Goal: Complete application form: Complete application form

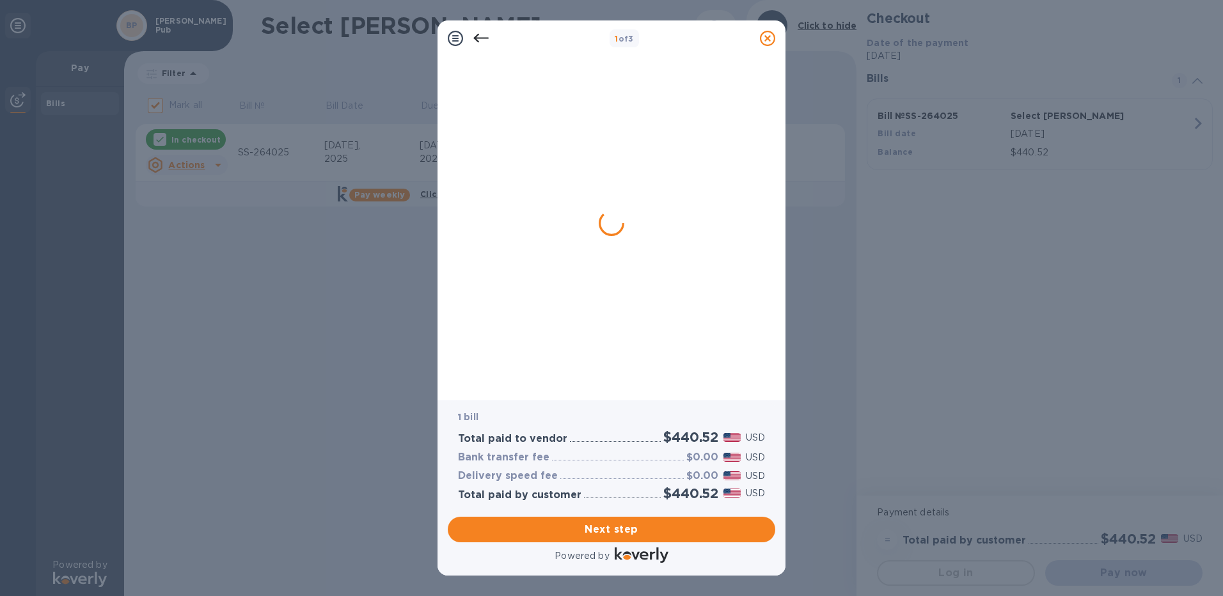
checkbox input "false"
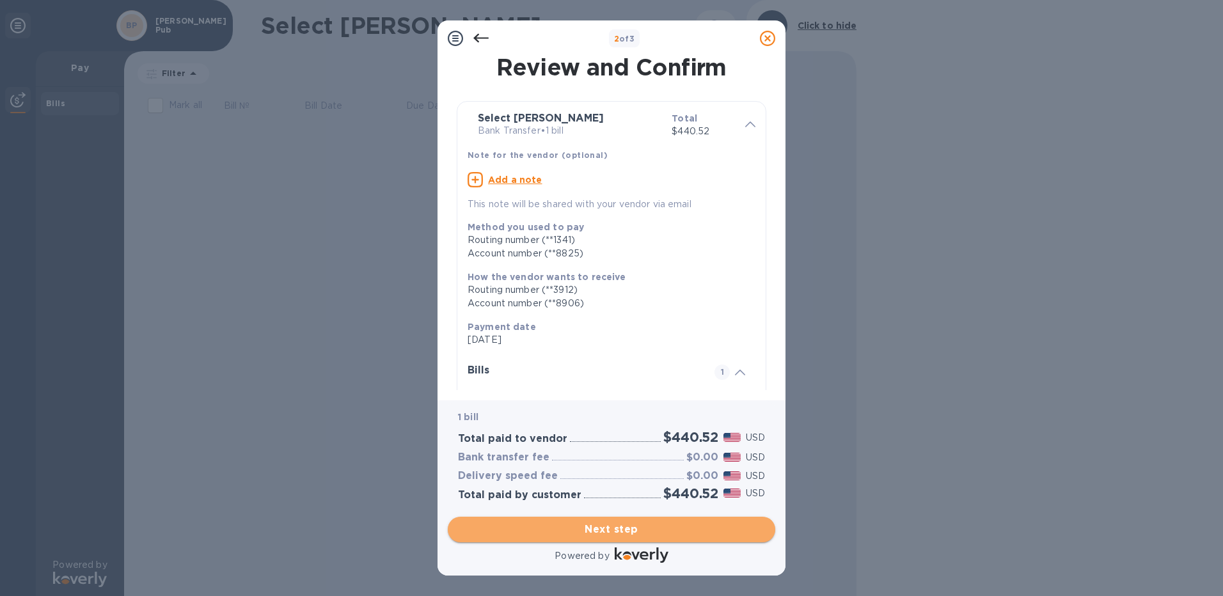
click at [621, 528] on span "Next step" at bounding box center [611, 529] width 307 height 15
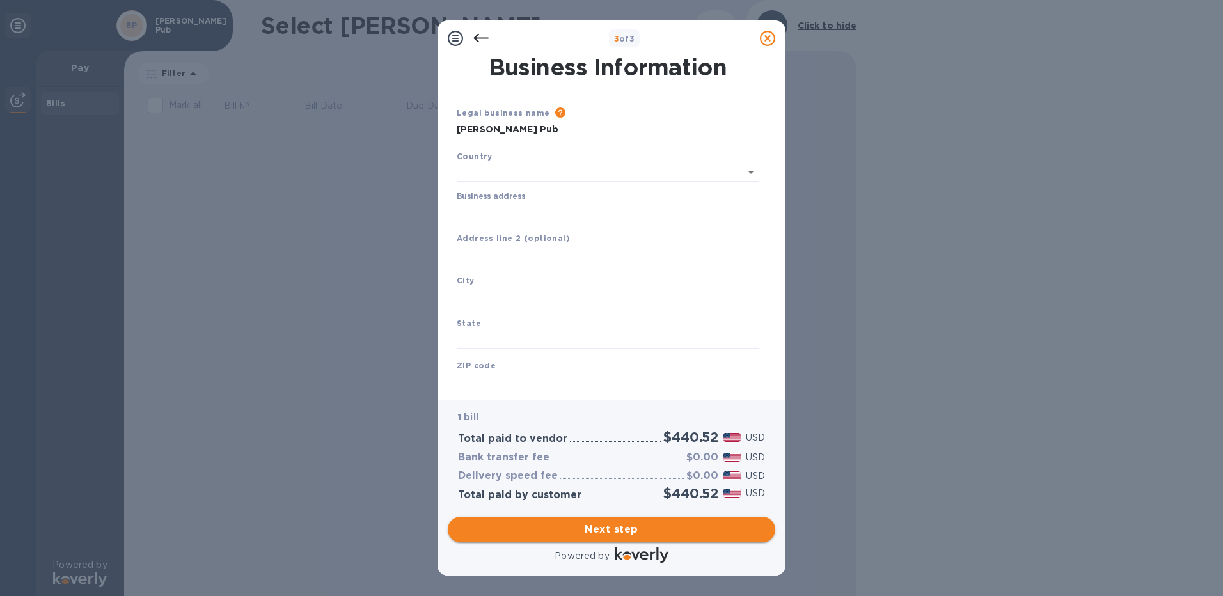
type input "[GEOGRAPHIC_DATA]"
click at [491, 207] on input "Business address" at bounding box center [608, 209] width 302 height 19
type input "[STREET_ADDRESS]"
click at [513, 256] on input "text" at bounding box center [608, 251] width 302 height 19
click at [499, 292] on input "text" at bounding box center [608, 294] width 302 height 19
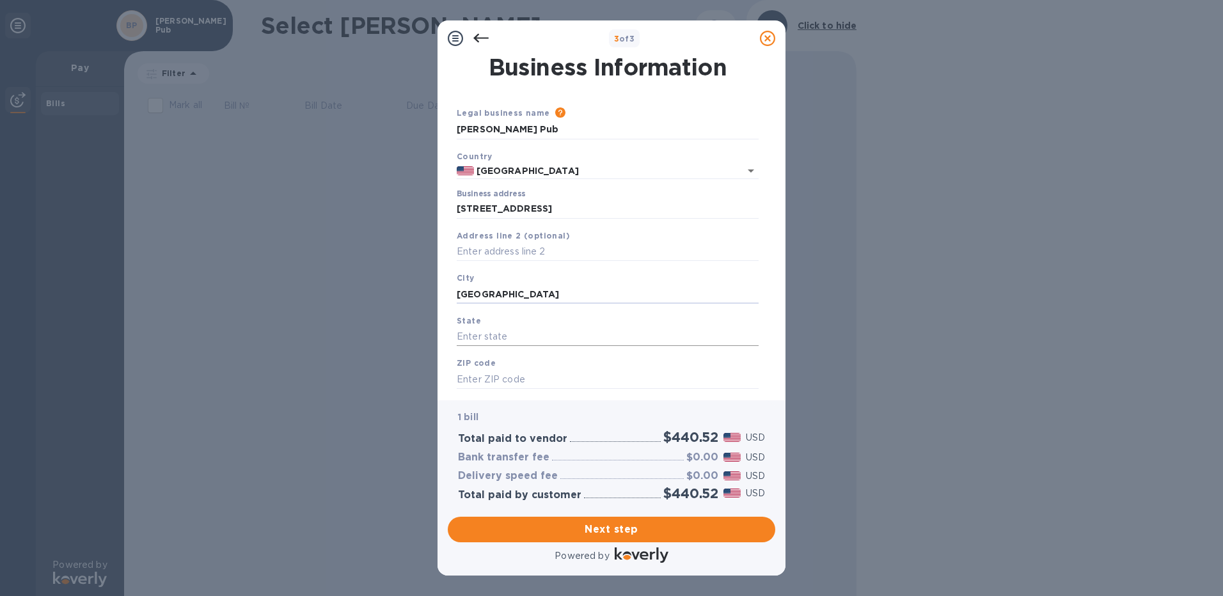
type input "[GEOGRAPHIC_DATA]"
click at [475, 338] on input "text" at bounding box center [608, 337] width 302 height 19
type input "WI"
click at [469, 378] on input "text" at bounding box center [608, 379] width 302 height 19
type input "53207"
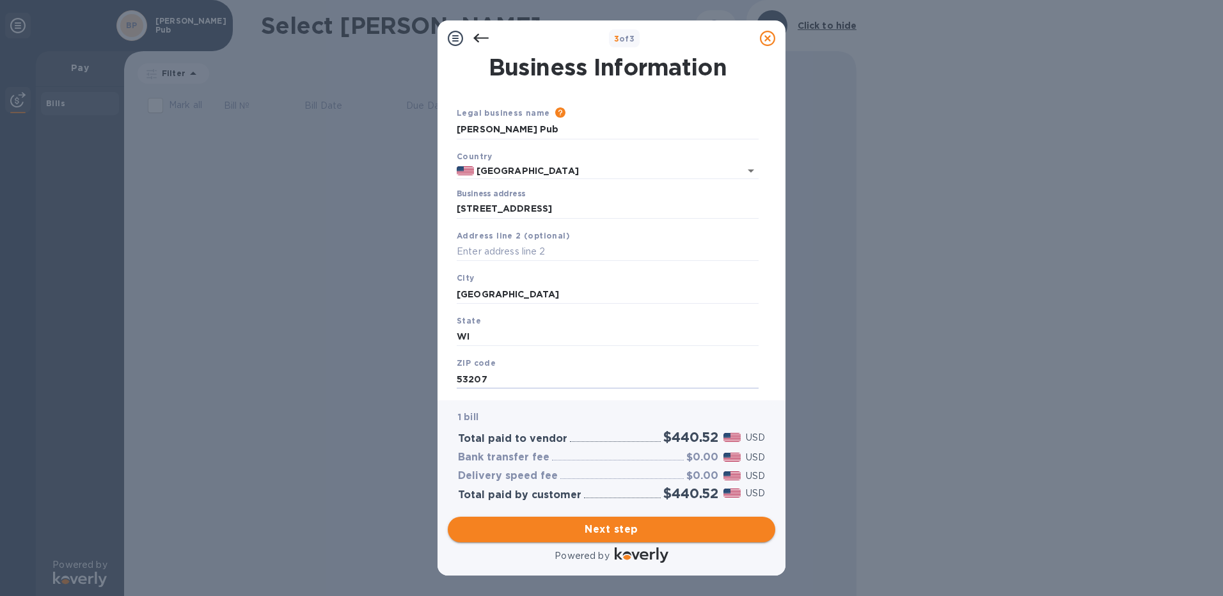
click at [616, 531] on span "Next step" at bounding box center [611, 529] width 307 height 15
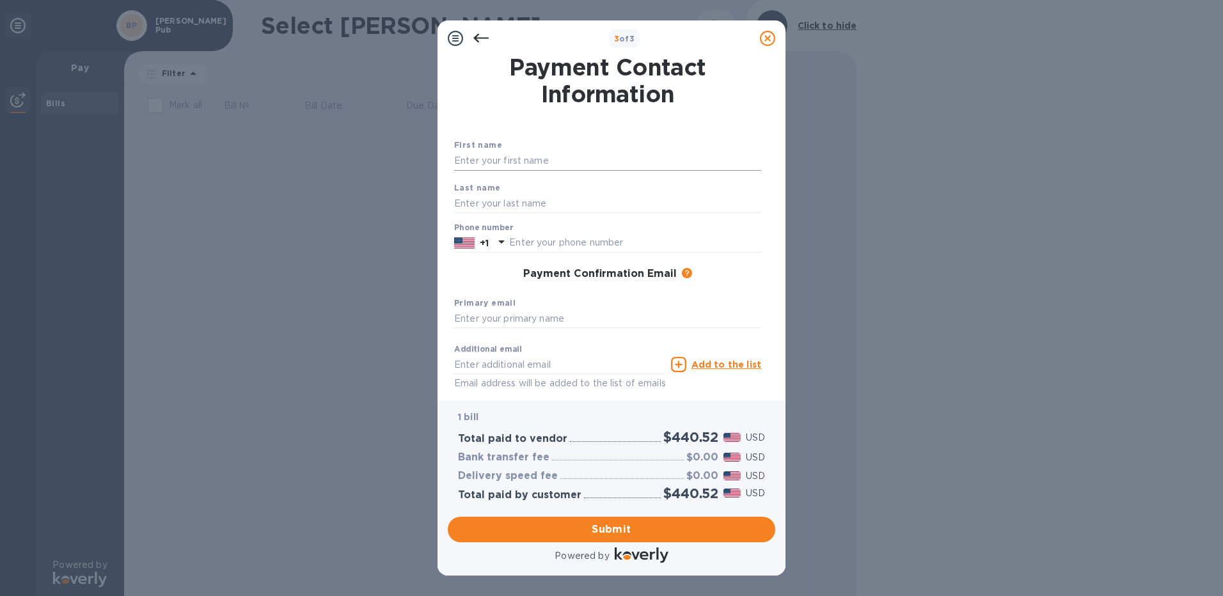
click at [524, 160] on input "text" at bounding box center [607, 161] width 307 height 19
type input "[PERSON_NAME]"
type input "4148701226"
type input "[EMAIL_ADDRESS][DOMAIN_NAME]"
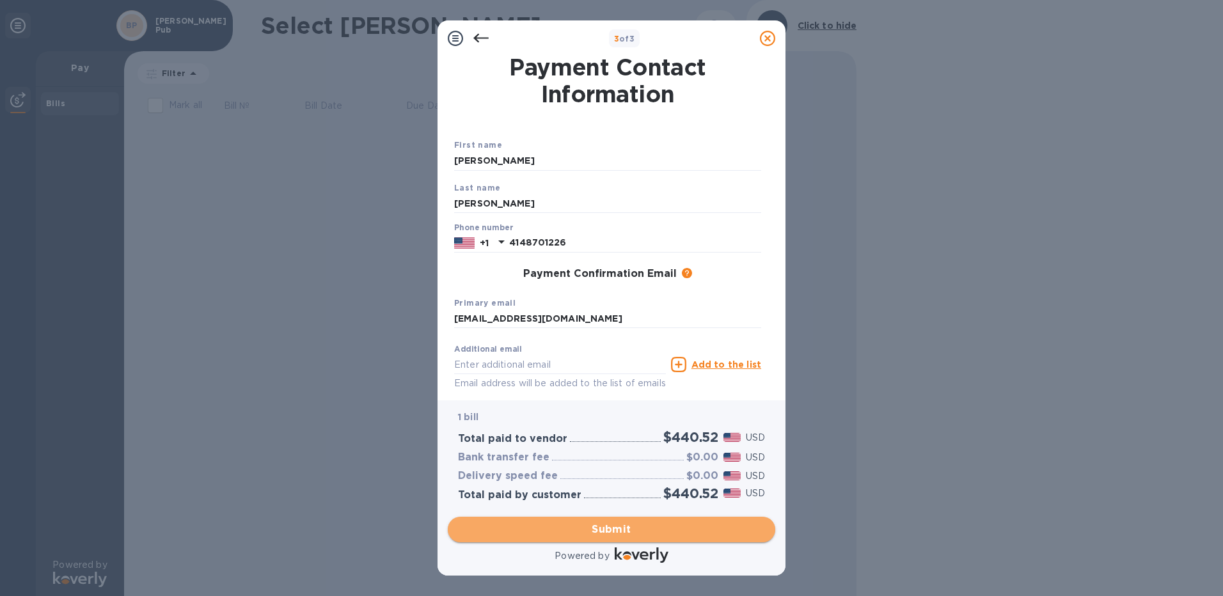
click at [622, 527] on span "Submit" at bounding box center [611, 529] width 307 height 15
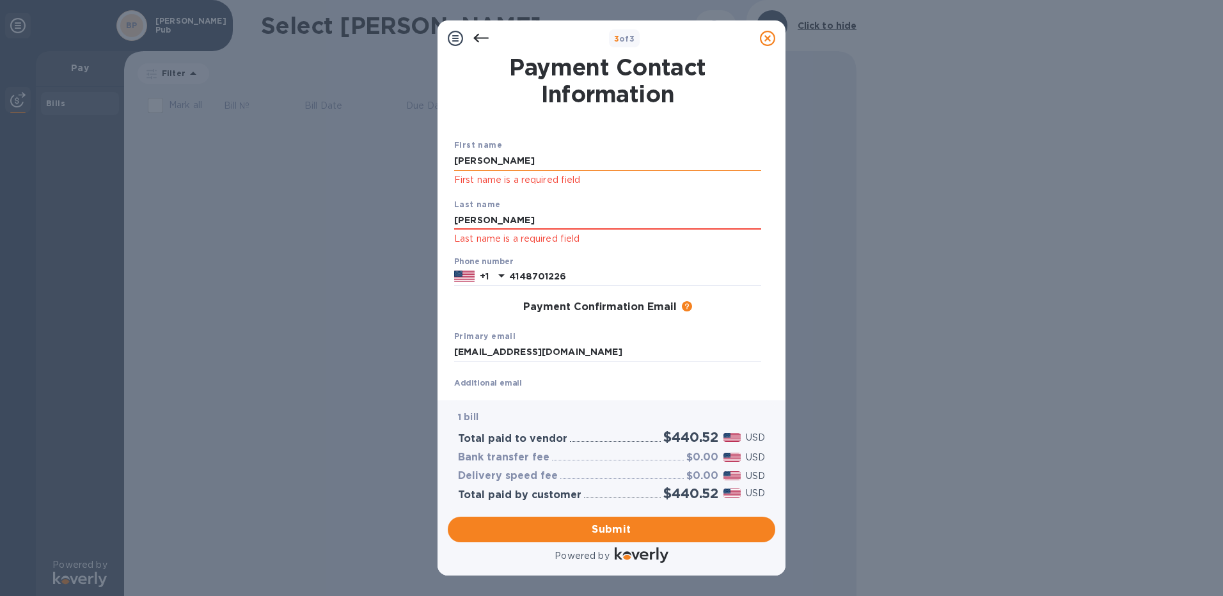
click at [484, 159] on input "[PERSON_NAME]" at bounding box center [607, 161] width 307 height 19
drag, startPoint x: 484, startPoint y: 159, endPoint x: 433, endPoint y: 155, distance: 51.3
click at [433, 155] on div "3 of 3 Payment Contact Information First name [PERSON_NAME] First name is a req…" at bounding box center [611, 298] width 1223 height 596
type input "[PERSON_NAME]"
drag, startPoint x: 521, startPoint y: 221, endPoint x: 448, endPoint y: 217, distance: 73.0
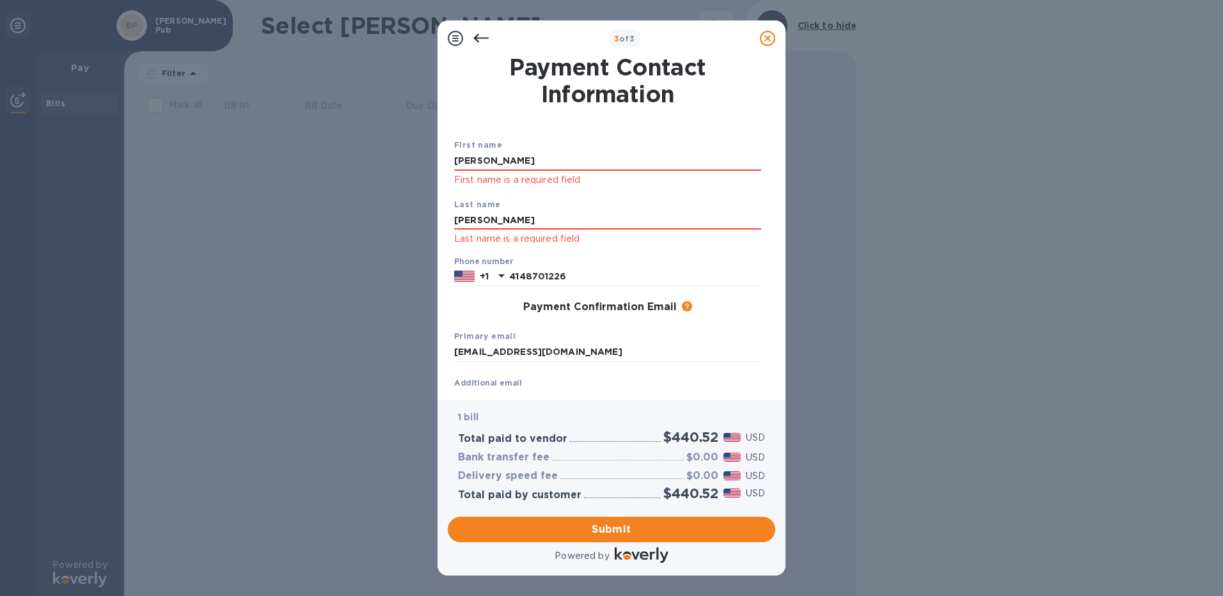
click at [450, 217] on div "Payment Contact Information First name [PERSON_NAME] First name is a required f…" at bounding box center [612, 223] width 328 height 334
type input "[PERSON_NAME]"
click at [548, 208] on div "Last name [PERSON_NAME] Last name is a required field" at bounding box center [607, 223] width 317 height 60
click at [608, 529] on span "Submit" at bounding box center [611, 529] width 307 height 15
